Goal: Information Seeking & Learning: Check status

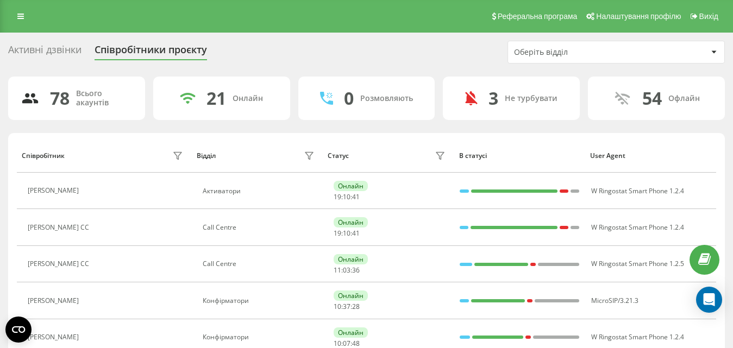
click at [553, 43] on div "Оберіть відділ" at bounding box center [616, 52] width 216 height 22
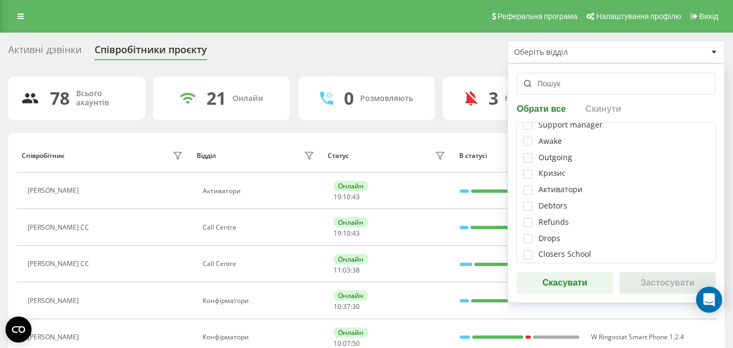
scroll to position [109, 0]
click at [529, 182] on label at bounding box center [527, 182] width 9 height 0
checkbox input "true"
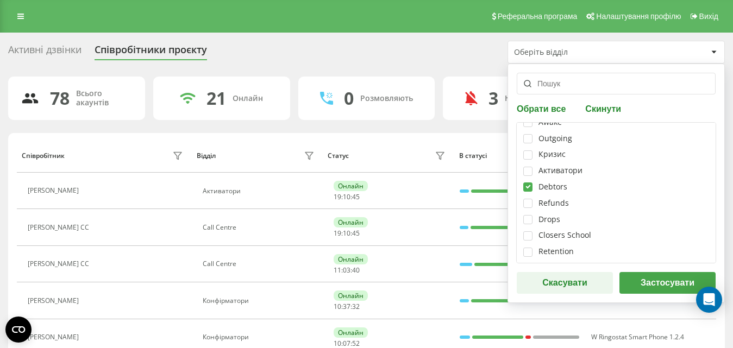
click at [652, 282] on button "Застосувати" at bounding box center [667, 283] width 96 height 22
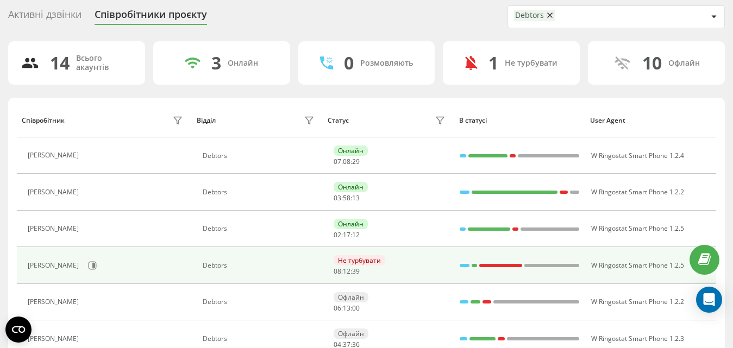
scroll to position [54, 0]
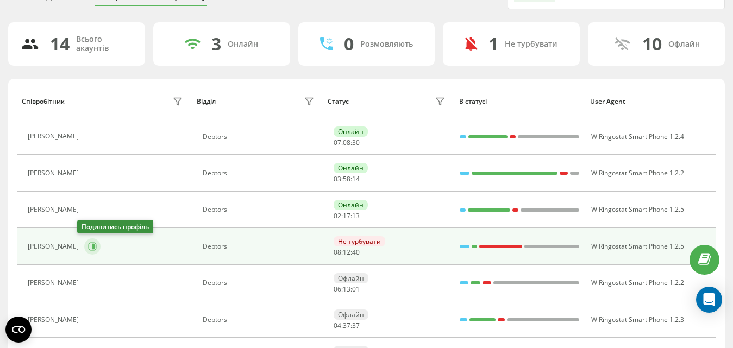
click at [88, 246] on icon at bounding box center [92, 246] width 9 height 9
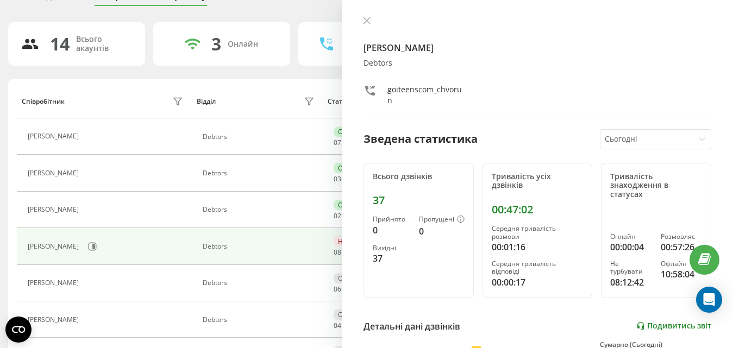
click at [645, 327] on link "Подивитись звіт" at bounding box center [673, 326] width 75 height 9
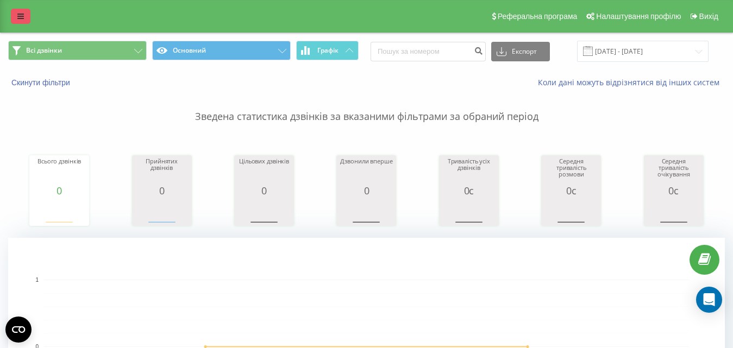
click at [21, 14] on icon at bounding box center [20, 16] width 7 height 8
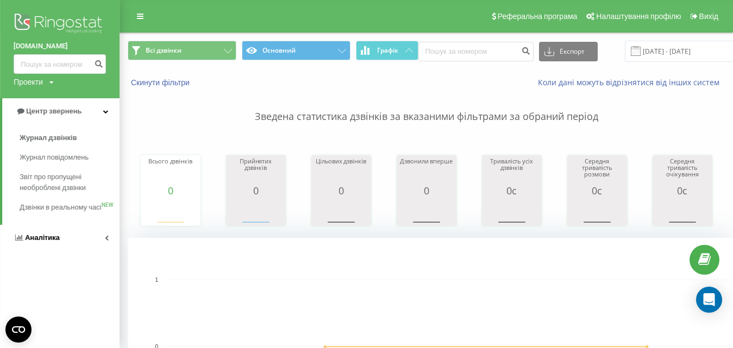
click at [29, 242] on span "Аналiтика" at bounding box center [42, 238] width 35 height 8
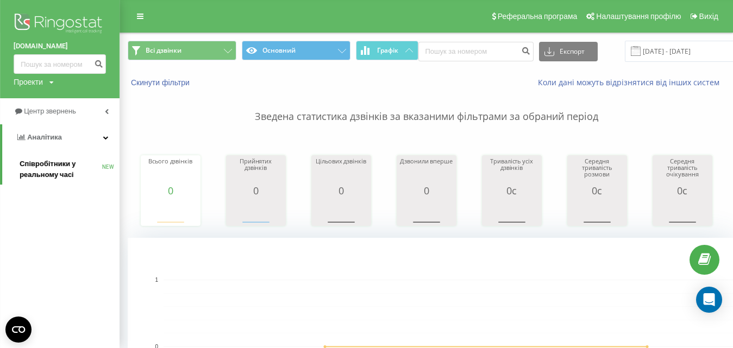
click at [37, 165] on span "Співробітники у реальному часі" at bounding box center [61, 170] width 83 height 22
click at [57, 163] on span "Співробітники у реальному часі" at bounding box center [61, 170] width 83 height 22
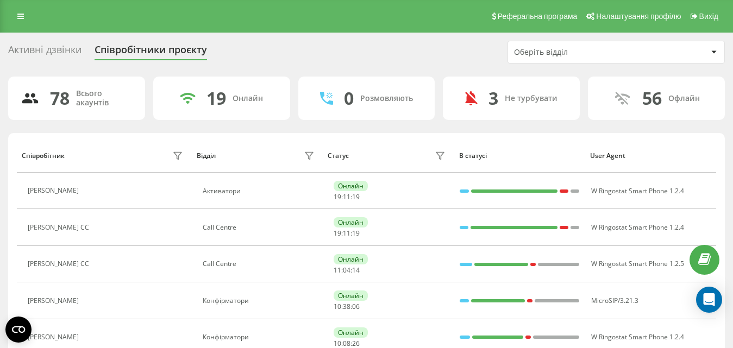
click at [571, 51] on div "Оберіть відділ" at bounding box center [579, 52] width 130 height 9
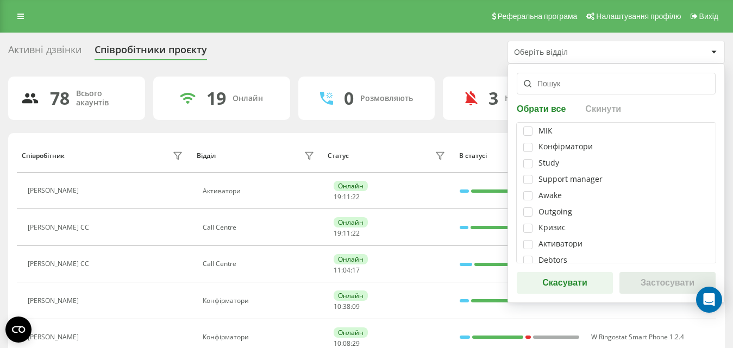
scroll to position [54, 0]
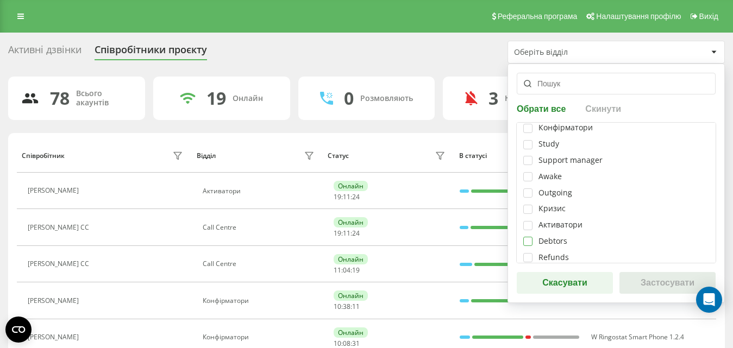
click at [527, 237] on label at bounding box center [527, 237] width 9 height 0
checkbox input "true"
click at [644, 282] on button "Застосувати" at bounding box center [667, 283] width 96 height 22
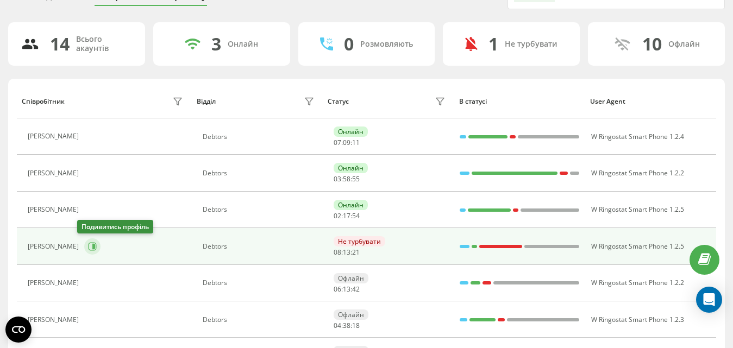
click at [92, 248] on icon at bounding box center [93, 246] width 3 height 5
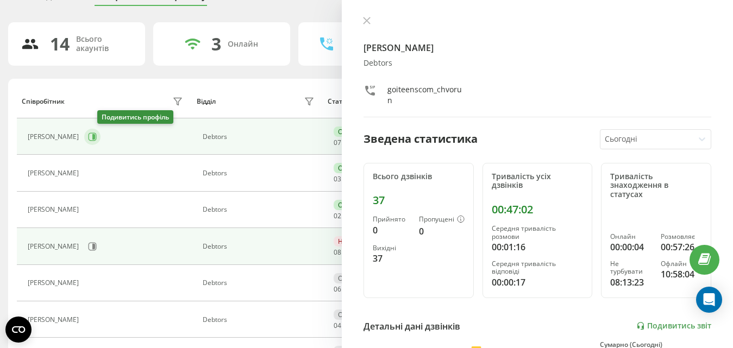
click at [97, 134] on icon at bounding box center [92, 137] width 9 height 9
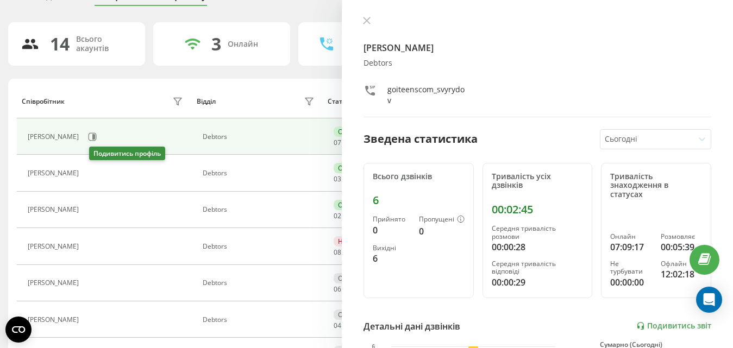
click at [93, 171] on icon at bounding box center [90, 173] width 9 height 9
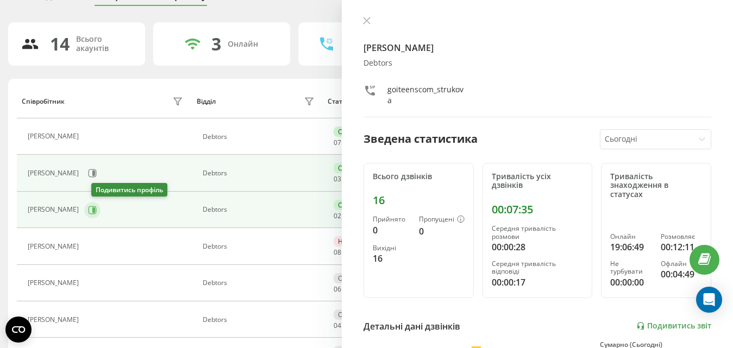
click at [97, 210] on icon at bounding box center [92, 210] width 9 height 9
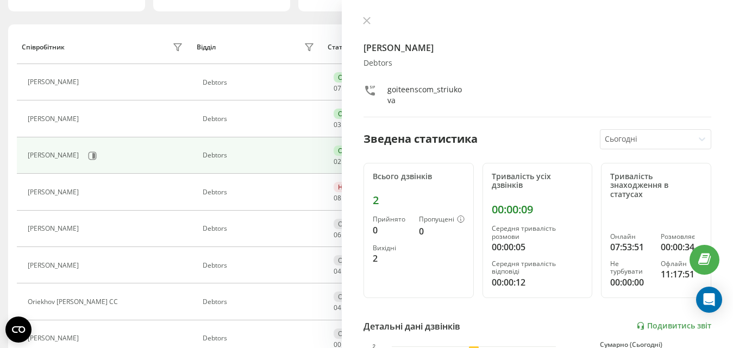
scroll to position [163, 0]
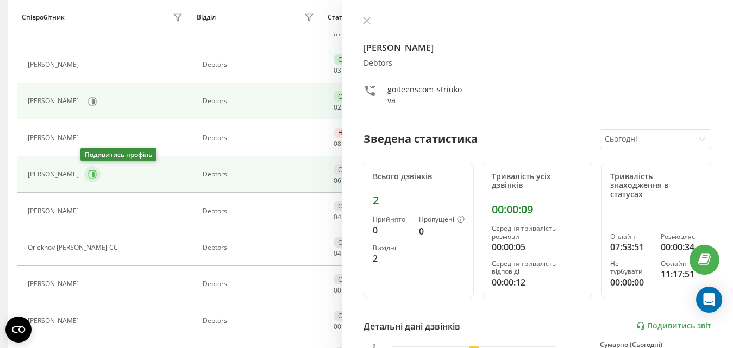
click at [92, 174] on icon at bounding box center [93, 175] width 8 height 8
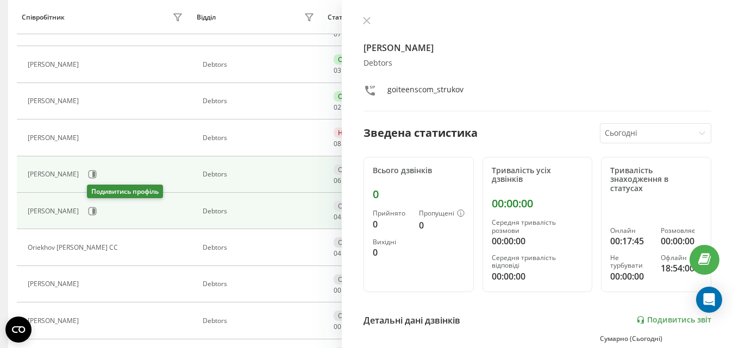
click at [88, 210] on button at bounding box center [92, 211] width 16 height 16
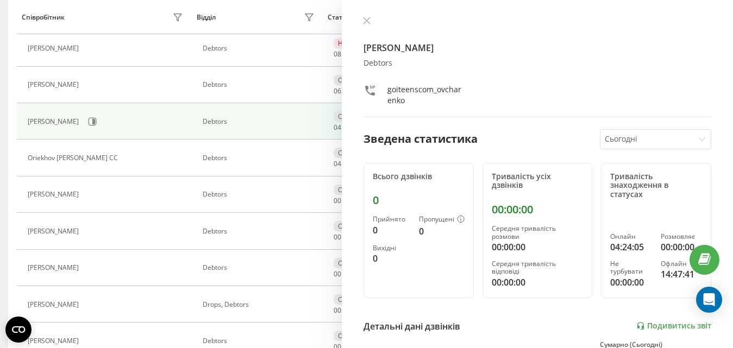
scroll to position [272, 0]
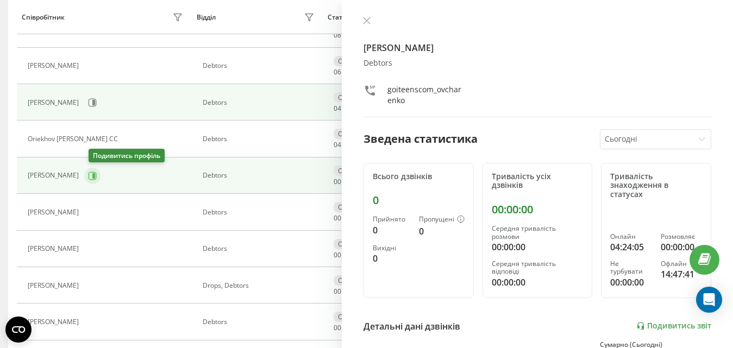
click at [94, 173] on icon at bounding box center [92, 176] width 9 height 9
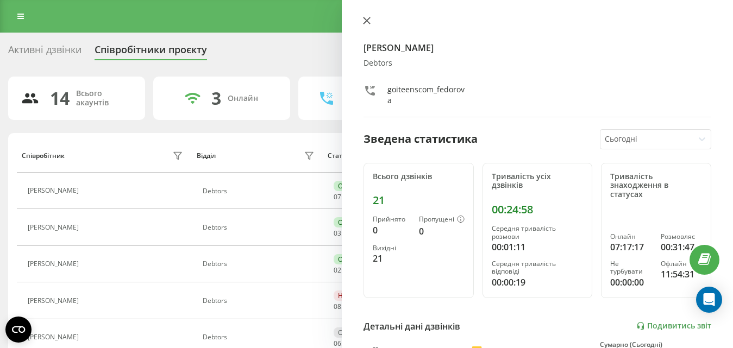
click at [366, 23] on icon at bounding box center [367, 21] width 8 height 8
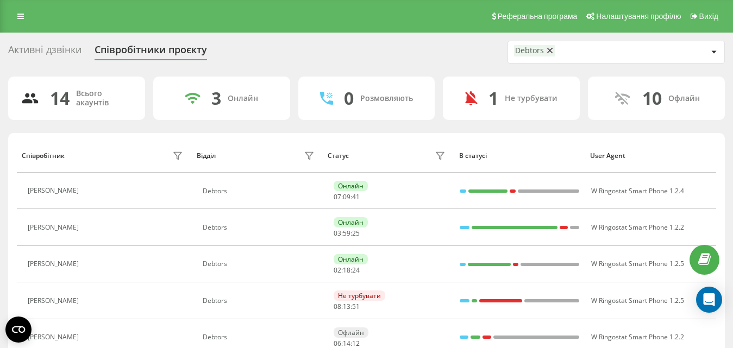
click at [553, 49] on div "Debtors" at bounding box center [534, 50] width 41 height 11
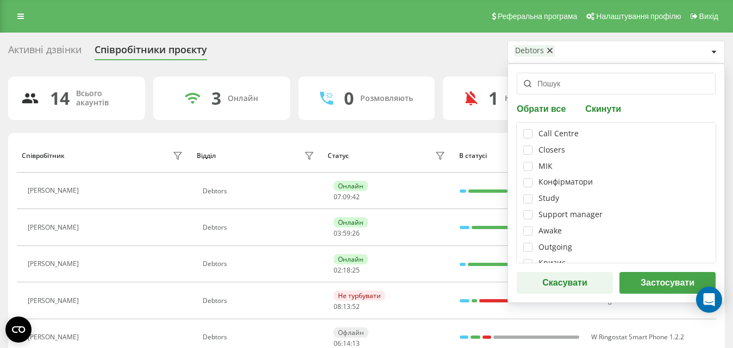
click at [551, 50] on icon at bounding box center [549, 51] width 5 height 8
checkbox input "false"
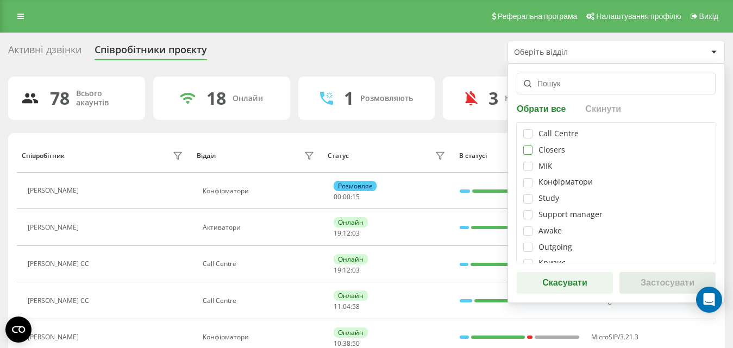
click at [530, 146] on label at bounding box center [527, 146] width 9 height 0
checkbox input "true"
click at [640, 283] on button "Застосувати" at bounding box center [667, 283] width 96 height 22
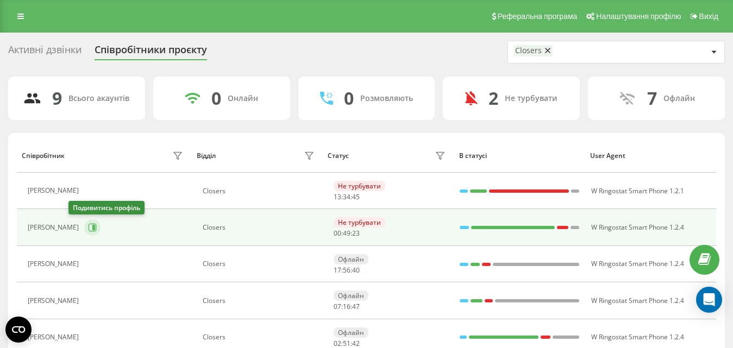
click at [89, 224] on icon at bounding box center [93, 228] width 8 height 8
